Goal: Task Accomplishment & Management: Complete application form

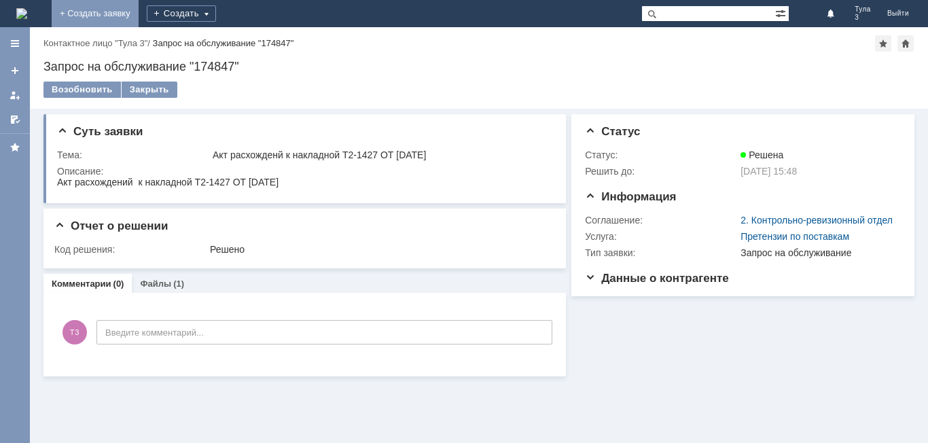
click at [139, 13] on link "+ Создать заявку" at bounding box center [95, 13] width 87 height 27
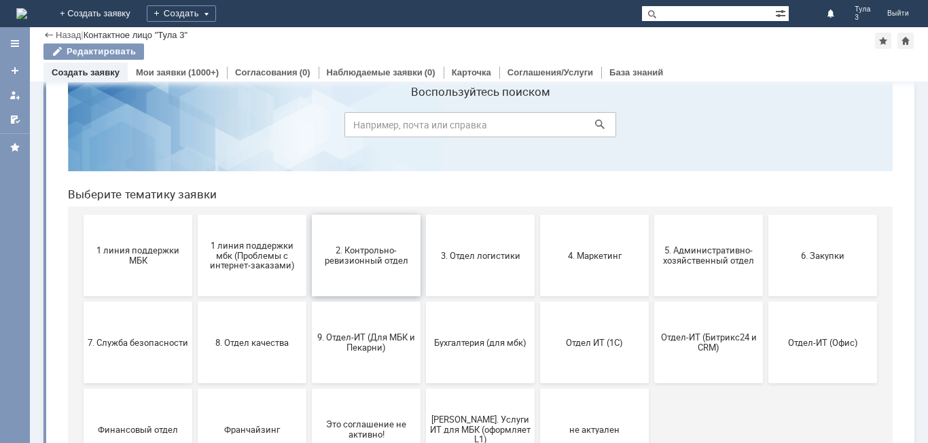
scroll to position [68, 0]
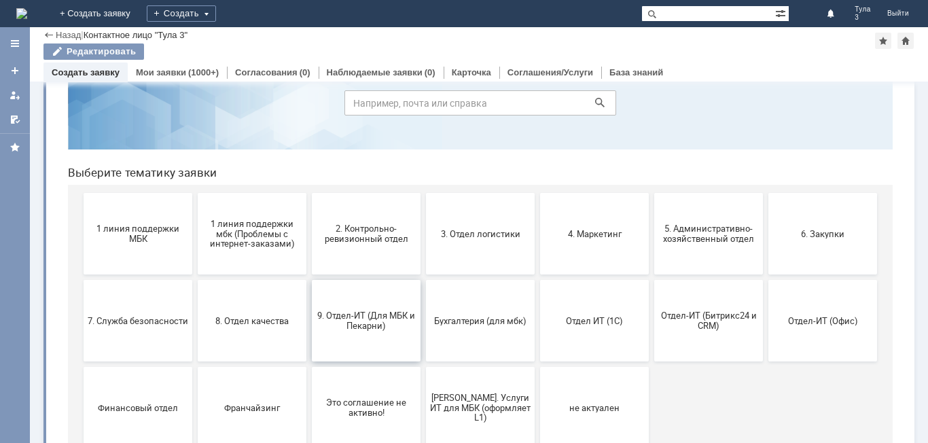
click at [391, 327] on span "9. Отдел-ИТ (Для МБК и Пекарни)" at bounding box center [366, 320] width 101 height 20
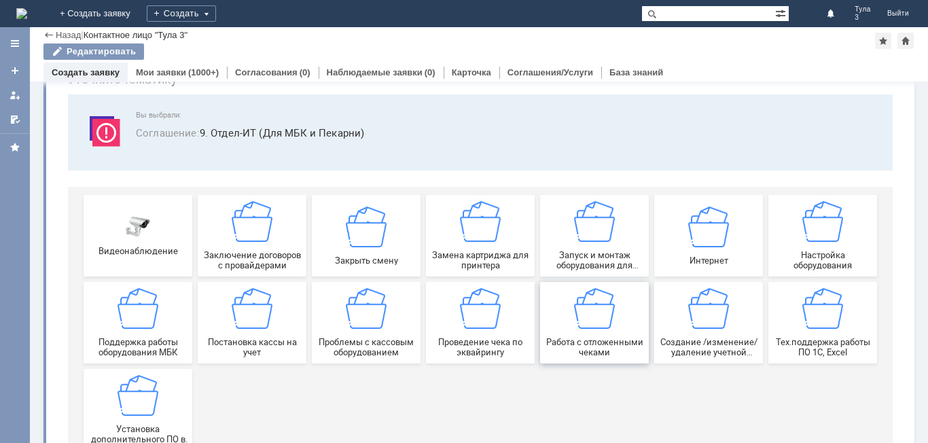
click at [604, 348] on span "Работа с отложенными чеками" at bounding box center [594, 347] width 101 height 20
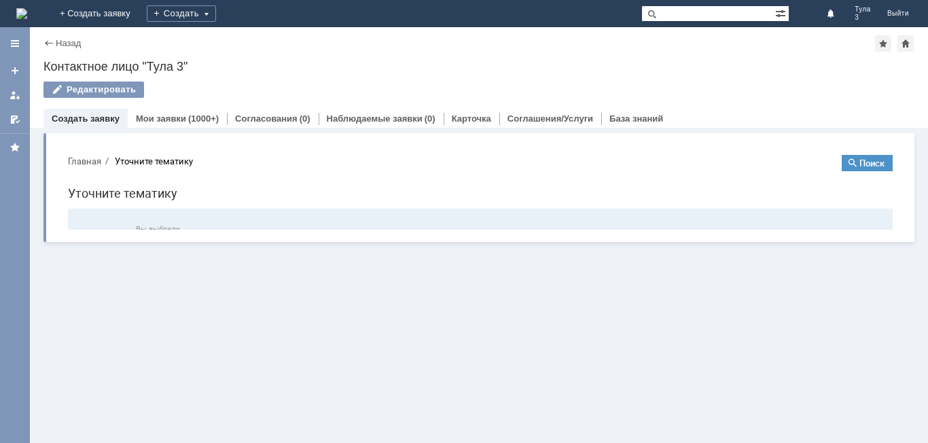
scroll to position [0, 0]
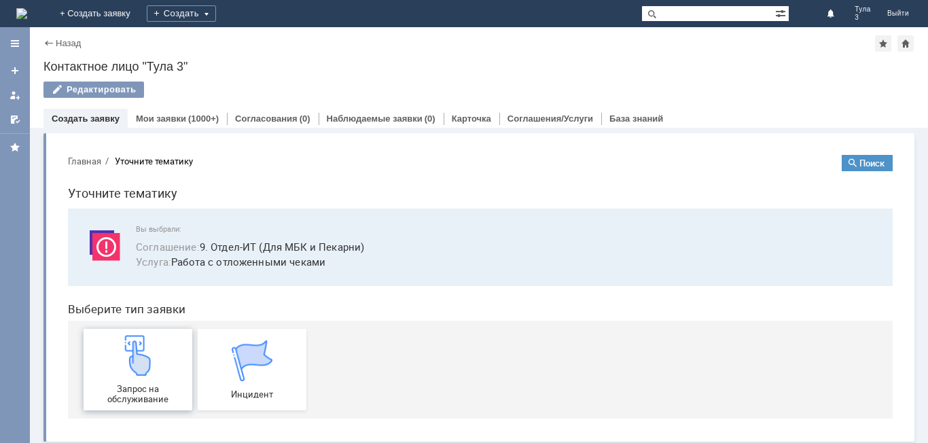
click at [155, 386] on span "Запрос на обслуживание" at bounding box center [138, 394] width 101 height 20
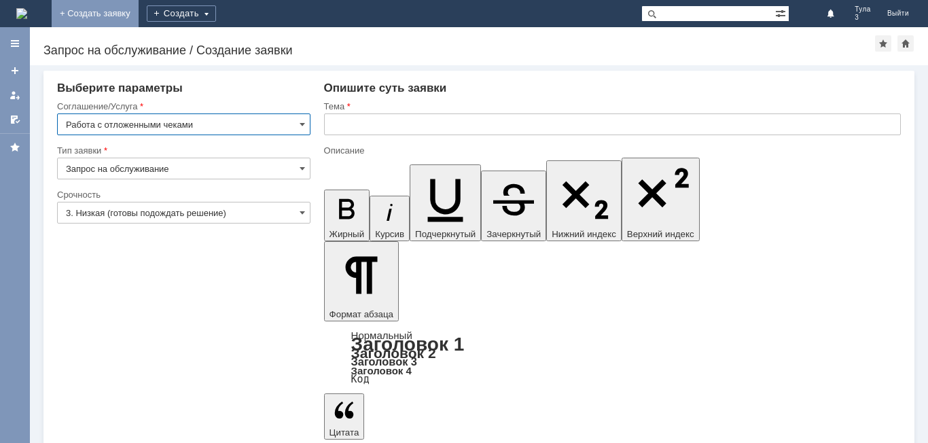
click at [139, 11] on link "+ Создать заявку" at bounding box center [95, 13] width 87 height 27
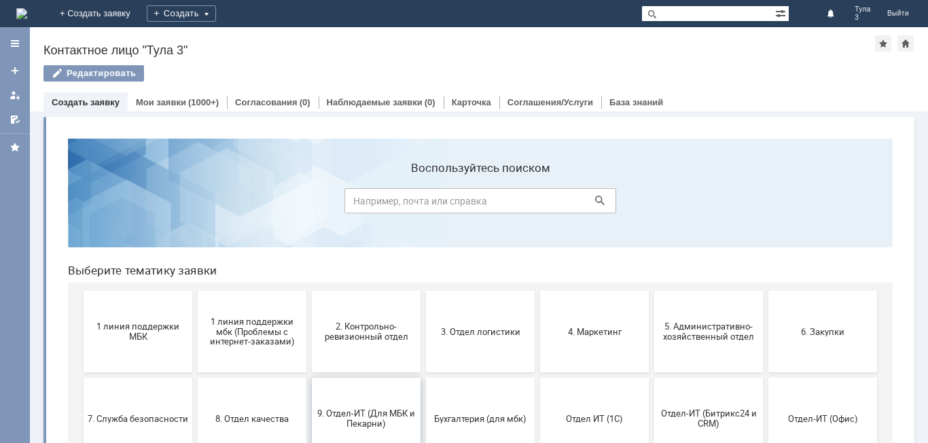
click at [353, 425] on span "9. Отдел-ИТ (Для МБК и Пекарни)" at bounding box center [366, 418] width 101 height 20
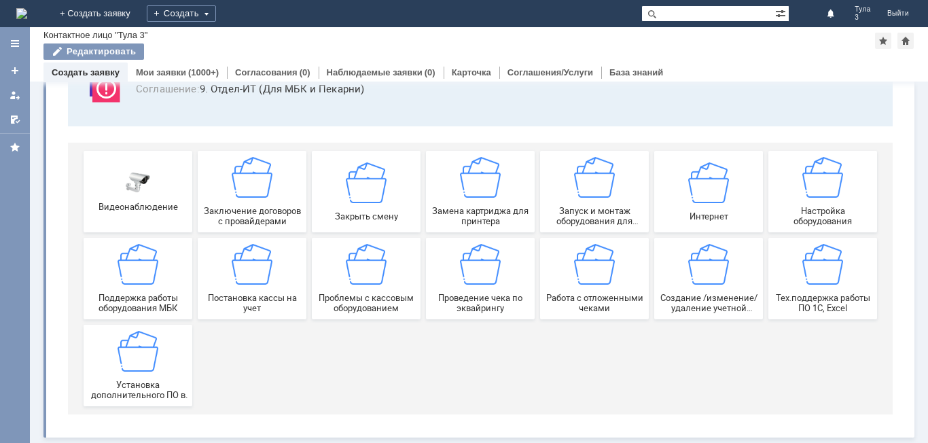
scroll to position [113, 0]
click at [592, 302] on span "Работа с отложенными чеками" at bounding box center [594, 303] width 101 height 20
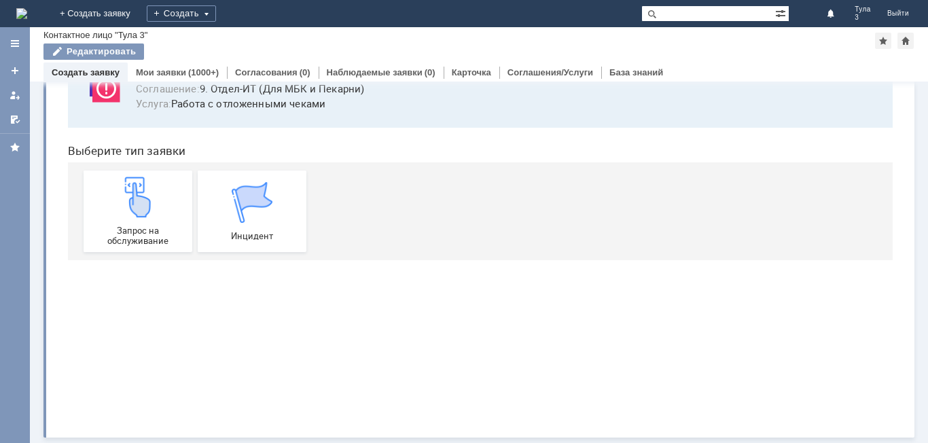
scroll to position [0, 0]
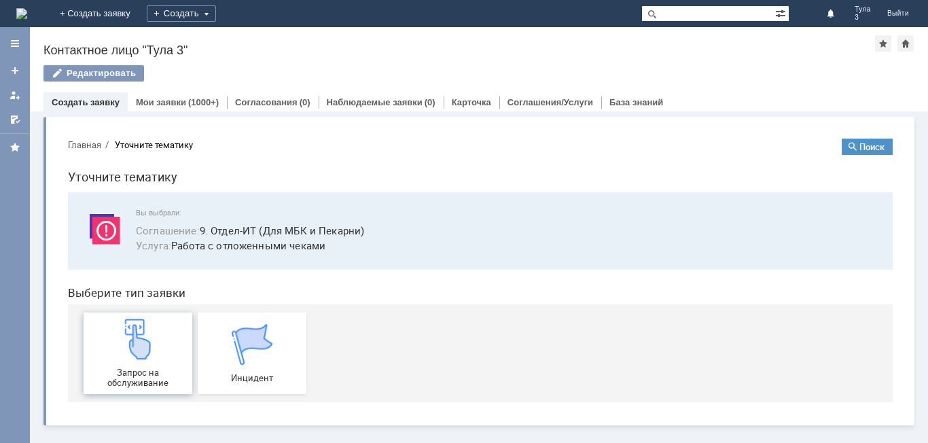
click at [146, 374] on span "Запрос на обслуживание" at bounding box center [138, 377] width 101 height 20
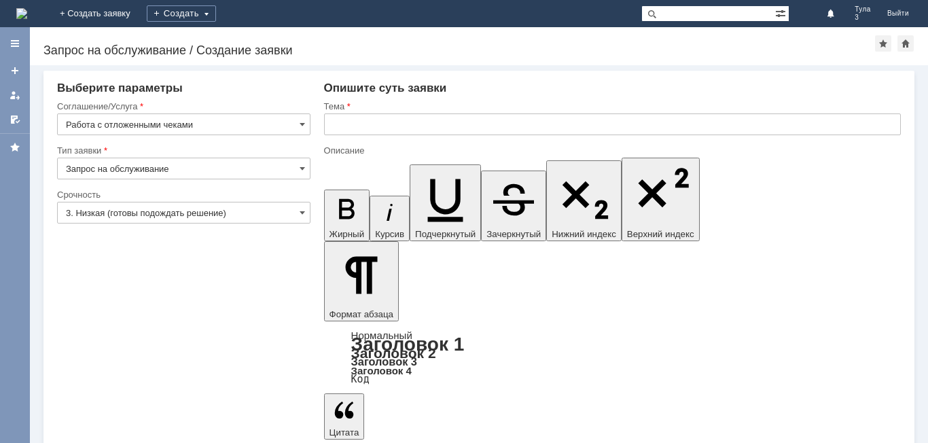
click at [307, 168] on input "Запрос на обслуживание" at bounding box center [183, 169] width 253 height 22
click at [347, 120] on input "text" at bounding box center [612, 124] width 577 height 22
type input "Запрос на обслуживание"
type input "у"
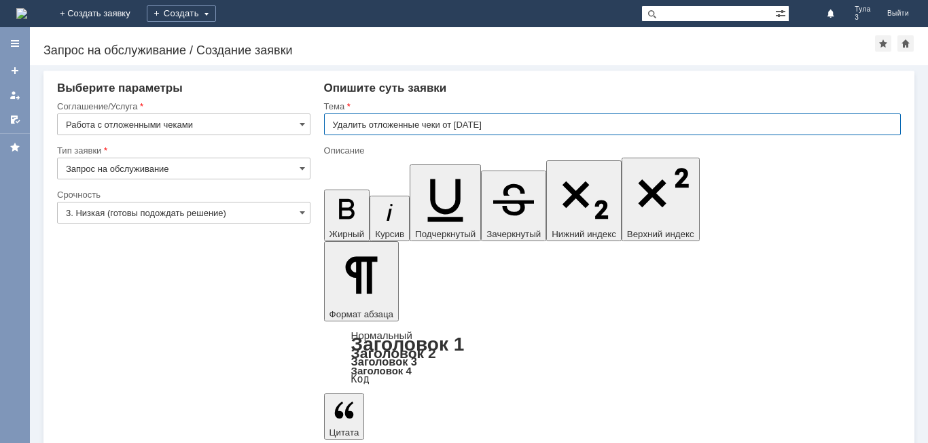
type input "Удалить отложенные чеки от [DATE]"
click at [510, 89] on div "Опишите суть заявки" at bounding box center [612, 89] width 577 height 14
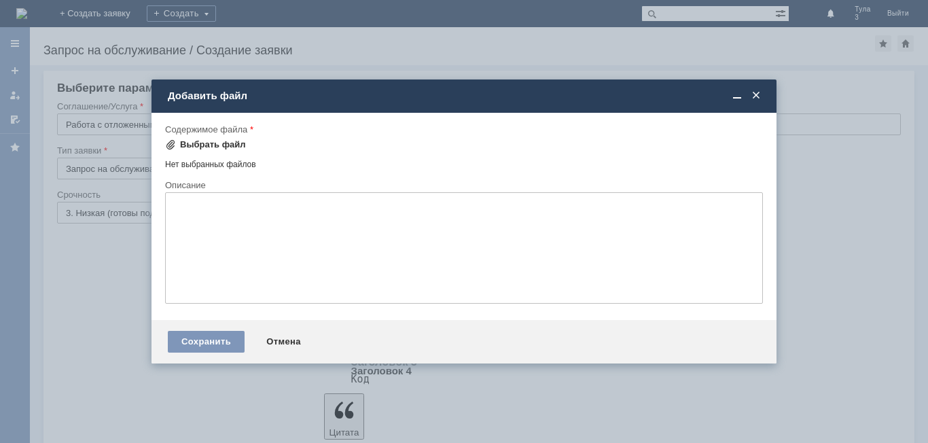
click at [218, 145] on div "Выбрать файл" at bounding box center [213, 144] width 66 height 11
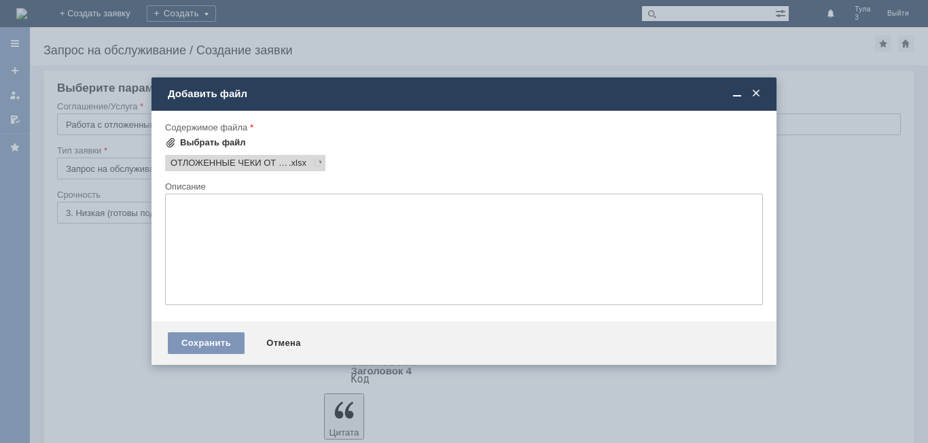
scroll to position [0, 0]
click at [204, 340] on div "Сохранить" at bounding box center [206, 343] width 77 height 22
